Goal: Task Accomplishment & Management: Manage account settings

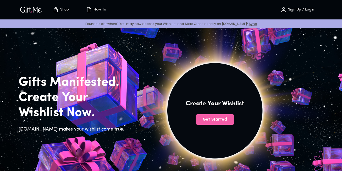
drag, startPoint x: 207, startPoint y: 117, endPoint x: 206, endPoint y: 113, distance: 3.8
click at [206, 114] on div "Create Your Wishlist Get Started" at bounding box center [215, 116] width 236 height 224
click at [205, 116] on button "Get Started" at bounding box center [215, 119] width 39 height 10
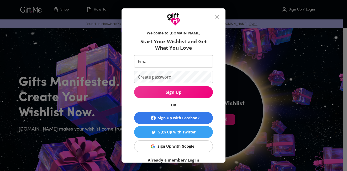
scroll to position [25, 0]
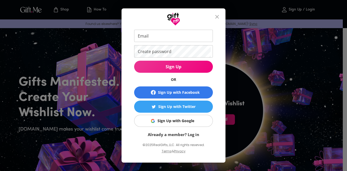
click at [192, 135] on link "Already a member? Log in" at bounding box center [173, 134] width 51 height 5
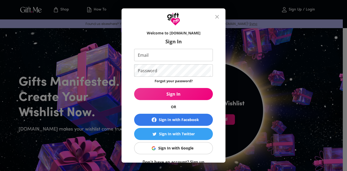
click at [188, 57] on input "Email" at bounding box center [172, 55] width 77 height 12
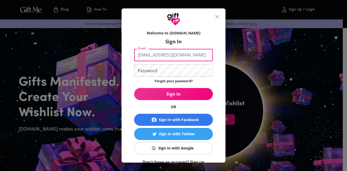
type input "[EMAIL_ADDRESS][DOMAIN_NAME]"
click at [184, 79] on link "Forgot your password?" at bounding box center [173, 80] width 38 height 5
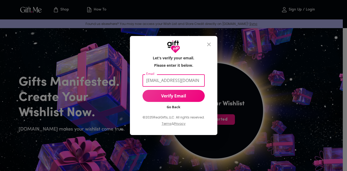
click at [179, 86] on input "[EMAIL_ADDRESS][DOMAIN_NAME]" at bounding box center [172, 80] width 60 height 12
click at [174, 108] on link "Go Back" at bounding box center [173, 106] width 14 height 5
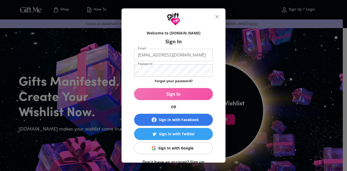
click at [199, 94] on span "Sign In" at bounding box center [173, 94] width 79 height 6
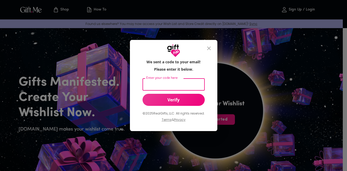
click at [197, 87] on input "Enter your code here" at bounding box center [172, 84] width 60 height 12
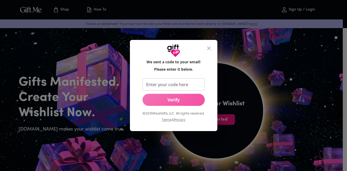
click at [190, 98] on span "Verify" at bounding box center [173, 100] width 62 height 6
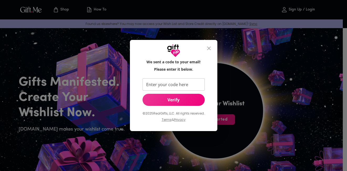
click at [195, 87] on input "Enter your code here" at bounding box center [172, 84] width 60 height 12
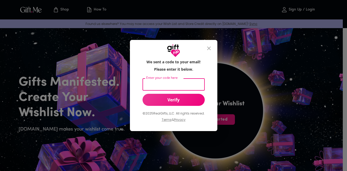
click at [314, 10] on div "We sent a code to your email! Please enter it below. Enter your code here Enter…" at bounding box center [173, 85] width 347 height 171
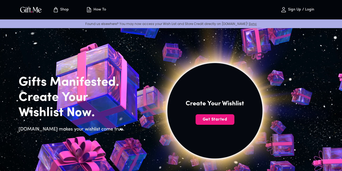
click at [306, 8] on p "Sign Up / Login" at bounding box center [301, 10] width 28 height 4
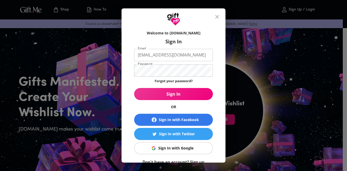
click at [306, 8] on div "Welcome to [DOMAIN_NAME] Sign In Email [EMAIL_ADDRESS][DOMAIN_NAME] Email Passw…" at bounding box center [173, 85] width 347 height 171
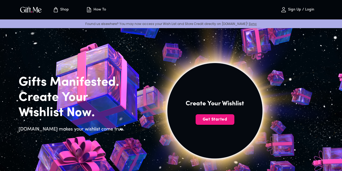
click at [289, 9] on p "Sign Up / Login" at bounding box center [301, 10] width 28 height 4
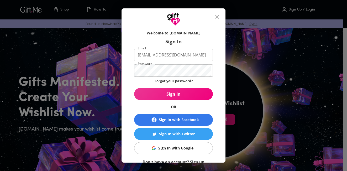
scroll to position [27, 0]
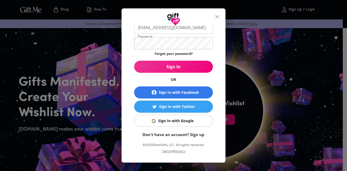
click at [190, 117] on button "Sign In with Google" at bounding box center [173, 121] width 79 height 12
